Goal: Navigation & Orientation: Find specific page/section

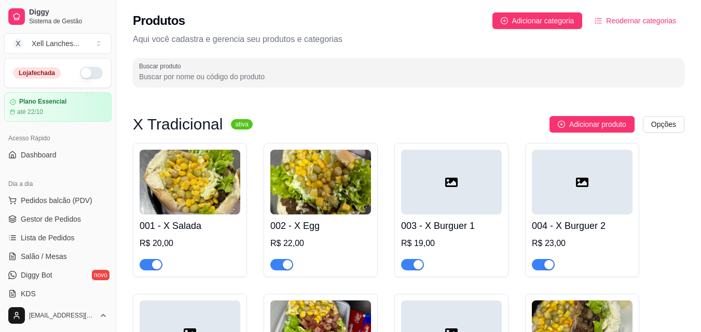
click at [80, 77] on button "button" at bounding box center [91, 73] width 23 height 12
click at [48, 158] on span "Dashboard" at bounding box center [39, 155] width 36 height 10
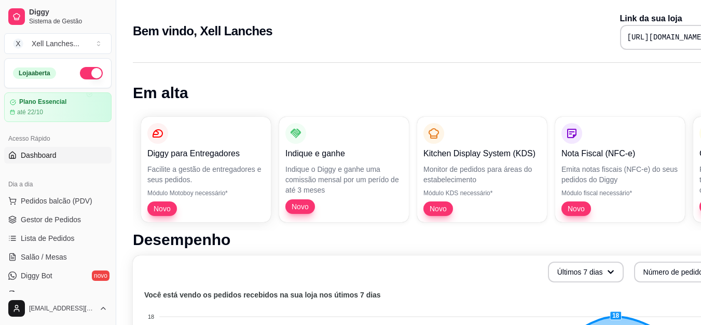
click at [627, 37] on pre "[URL][DOMAIN_NAME]" at bounding box center [666, 37] width 78 height 10
copy div "[URL][DOMAIN_NAME]"
click at [62, 218] on span "Gestor de Pedidos" at bounding box center [51, 219] width 60 height 10
